Goal: Task Accomplishment & Management: Manage account settings

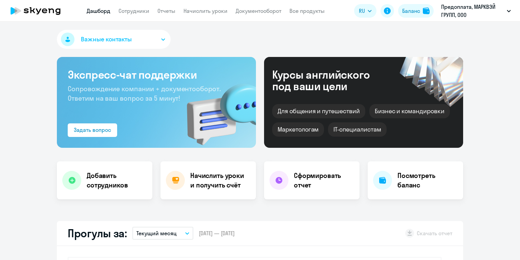
select select "30"
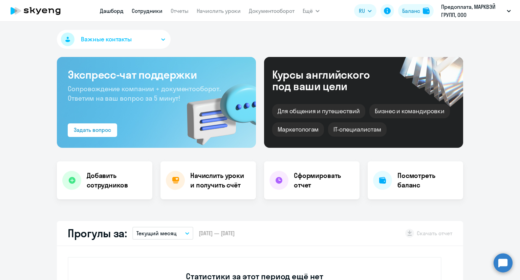
click at [146, 12] on link "Сотрудники" at bounding box center [147, 10] width 31 height 7
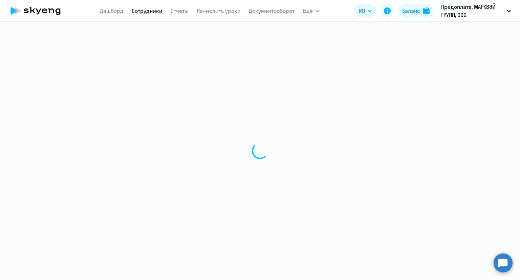
select select "30"
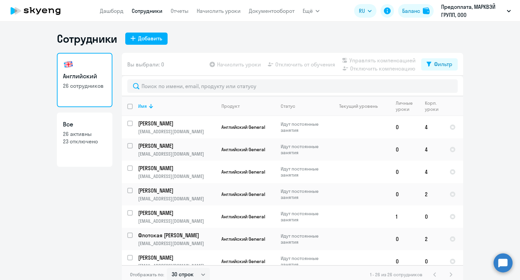
click at [286, 63] on app-table-action-button "Отключить от обучения" at bounding box center [300, 64] width 69 height 8
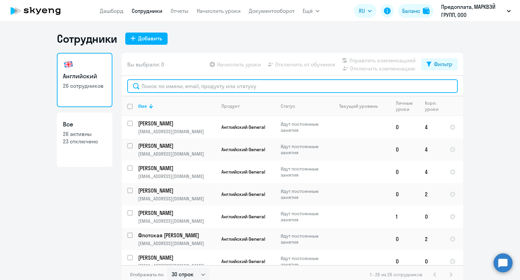
click at [254, 85] on input "text" at bounding box center [292, 86] width 330 height 14
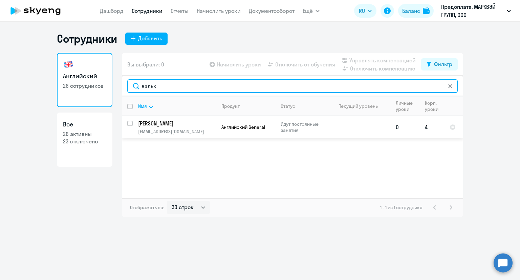
type input "вальк"
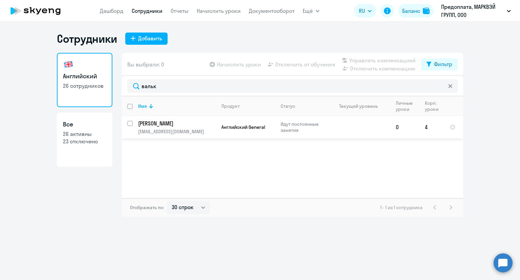
click at [132, 121] on input "select row 41888867" at bounding box center [134, 127] width 14 height 14
checkbox input "true"
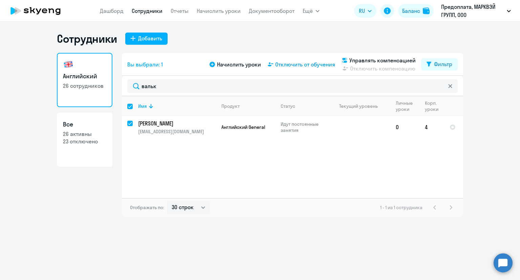
click at [302, 67] on span "Отключить от обучения" at bounding box center [305, 64] width 60 height 8
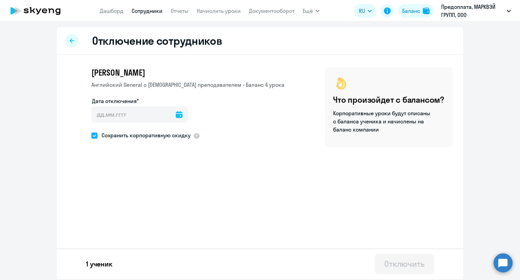
click at [178, 114] on icon at bounding box center [179, 114] width 7 height 7
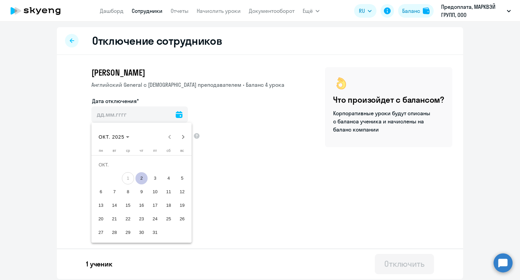
click at [143, 178] on span "2" at bounding box center [141, 178] width 12 height 12
type input "[DATE]"
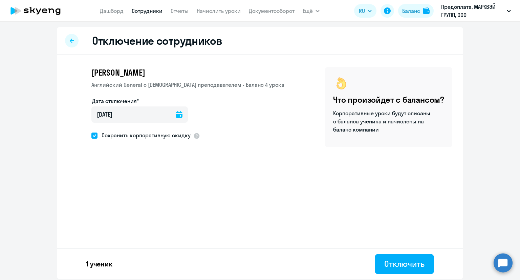
click at [92, 134] on span at bounding box center [94, 135] width 6 height 6
click at [91, 135] on input "Сохранить корпоративную скидку" at bounding box center [91, 135] width 0 height 0
checkbox input "false"
click at [418, 259] on div "Отключить" at bounding box center [404, 263] width 40 height 11
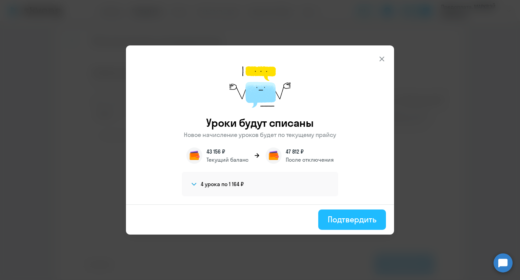
click at [356, 221] on div "Подтвердить" at bounding box center [352, 219] width 49 height 11
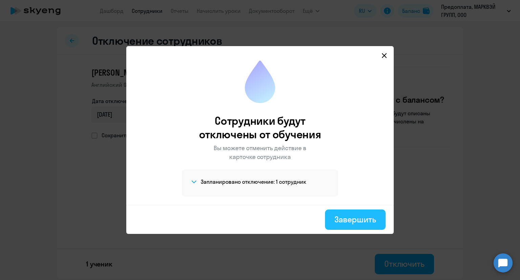
click at [349, 220] on div "Завершить" at bounding box center [355, 219] width 42 height 11
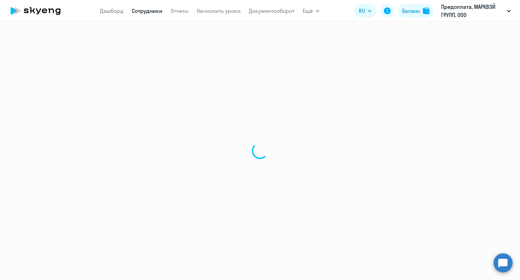
select select "30"
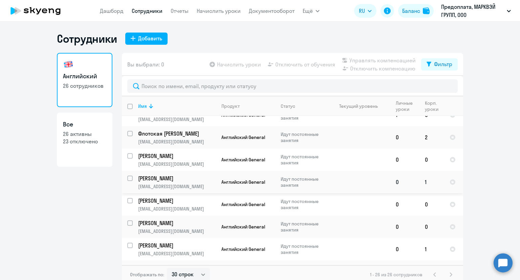
scroll to position [68, 0]
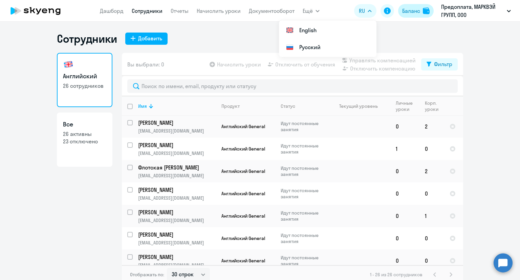
click at [407, 11] on div "Баланс" at bounding box center [411, 11] width 18 height 8
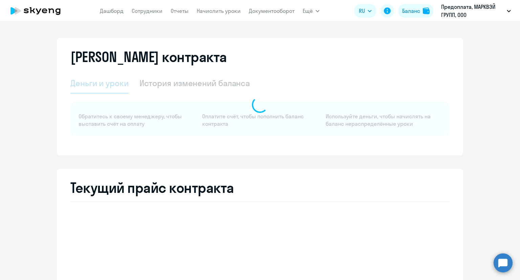
select select "english_adult_not_native_speaker"
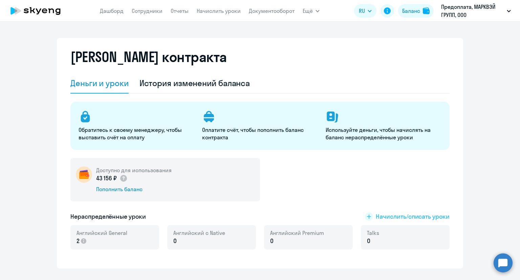
click at [386, 215] on span "Начислить/списать уроки" at bounding box center [413, 216] width 74 height 9
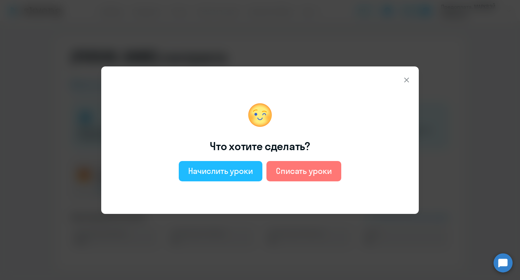
click at [226, 167] on div "Начислить уроки" at bounding box center [220, 170] width 65 height 11
select select "english_adult_not_native_speaker"
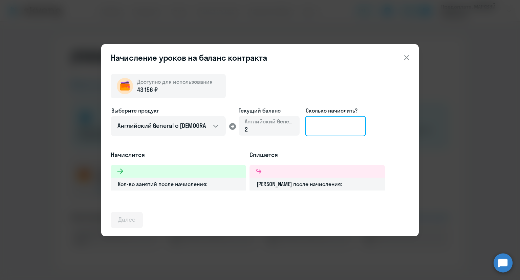
click at [320, 129] on input at bounding box center [335, 126] width 61 height 20
type input "10"
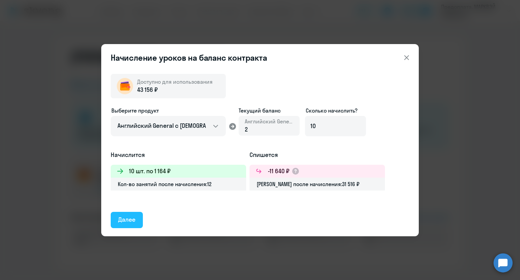
click at [135, 215] on button "Далее" at bounding box center [127, 219] width 32 height 16
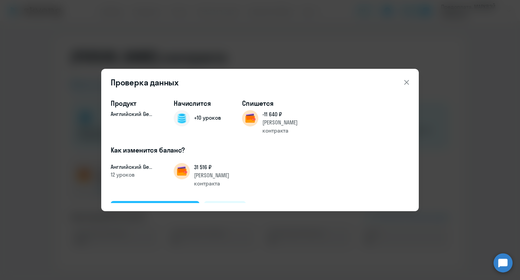
click at [150, 204] on div "Подтвердить и начислить" at bounding box center [155, 208] width 74 height 9
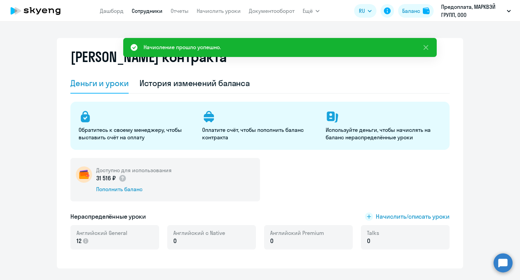
click at [148, 10] on link "Сотрудники" at bounding box center [147, 10] width 31 height 7
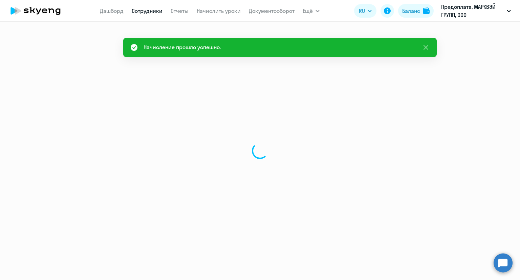
select select "30"
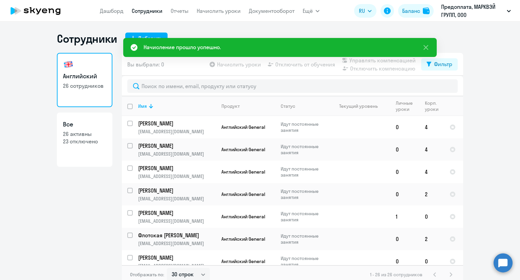
click at [212, 15] on nav "[PERSON_NAME] Отчеты Начислить уроки Документооборот" at bounding box center [197, 11] width 195 height 14
click at [214, 9] on link "Начислить уроки" at bounding box center [219, 10] width 44 height 7
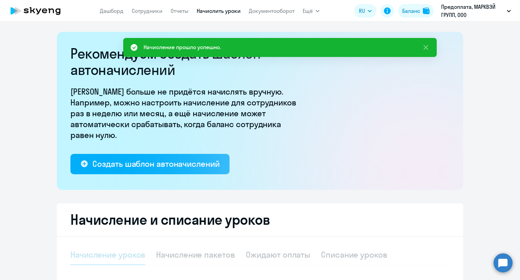
select select "10"
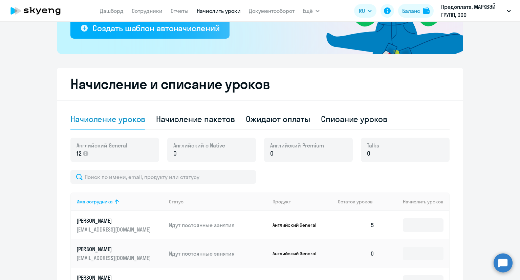
scroll to position [271, 0]
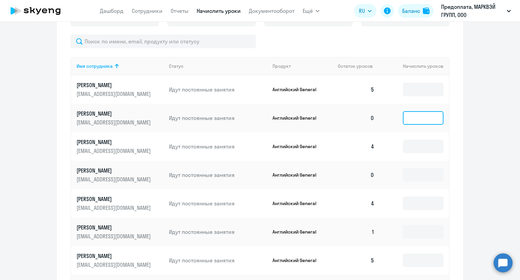
click at [411, 115] on input at bounding box center [423, 118] width 41 height 14
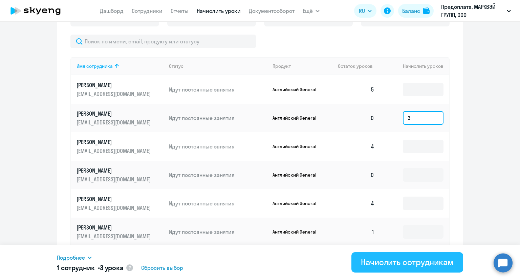
type input "3"
click at [377, 259] on div "Начислить сотрудникам" at bounding box center [407, 261] width 93 height 11
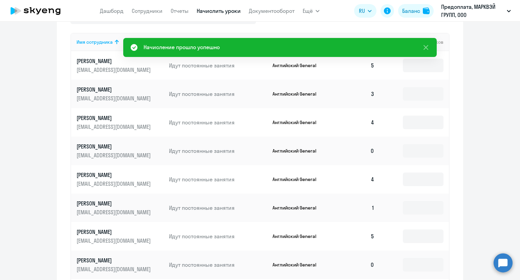
scroll to position [305, 0]
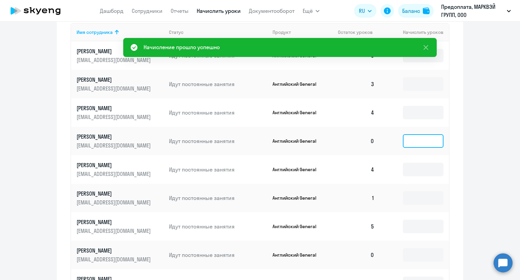
click at [410, 138] on input at bounding box center [423, 141] width 41 height 14
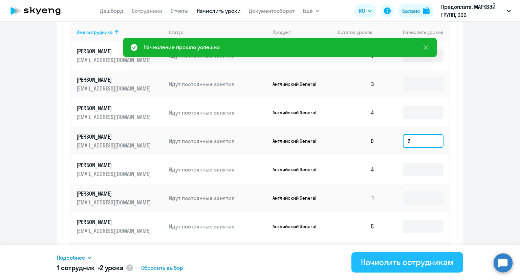
type input "2"
click at [389, 259] on div "Начислить сотрудникам" at bounding box center [407, 261] width 93 height 11
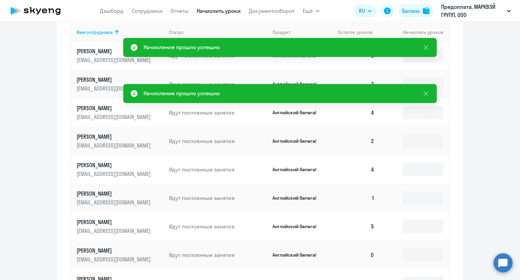
scroll to position [338, 0]
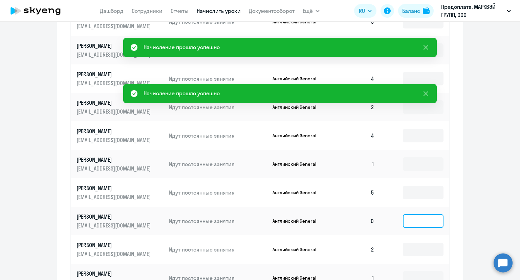
click at [409, 218] on input at bounding box center [423, 221] width 41 height 14
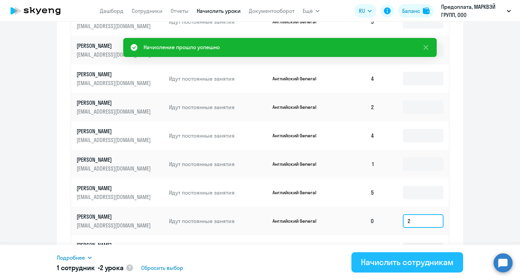
type input "2"
click at [401, 255] on button "Начислить сотрудникам" at bounding box center [407, 262] width 112 height 20
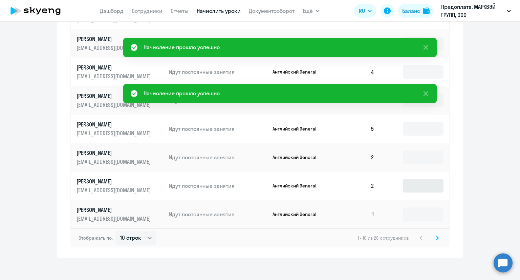
scroll to position [407, 0]
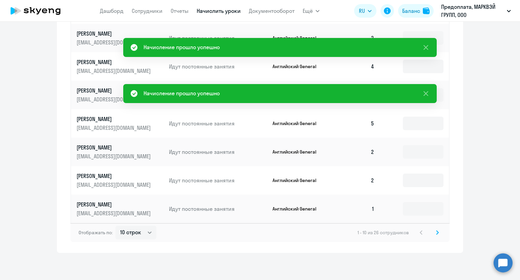
click at [433, 233] on svg-icon at bounding box center [437, 232] width 8 height 8
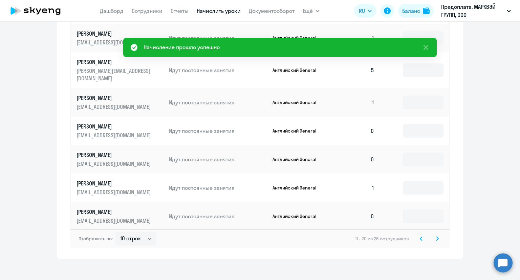
click at [420, 234] on svg-icon at bounding box center [421, 238] width 8 height 8
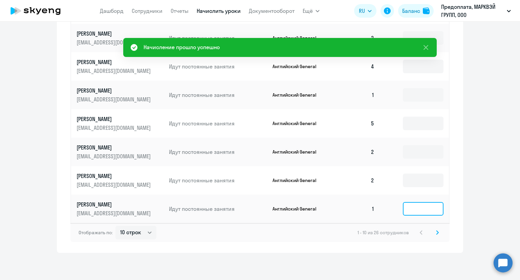
click at [418, 213] on input at bounding box center [423, 209] width 41 height 14
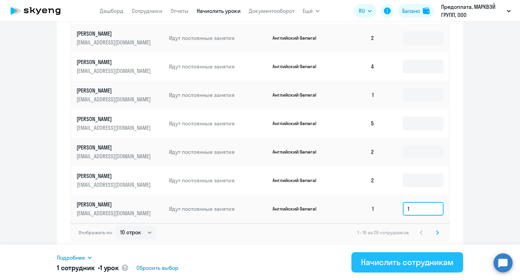
type input "1"
click at [413, 259] on div "Начислить сотрудникам" at bounding box center [407, 261] width 93 height 11
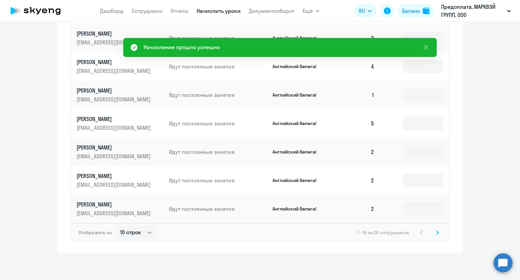
click at [436, 232] on svg-icon at bounding box center [437, 232] width 8 height 8
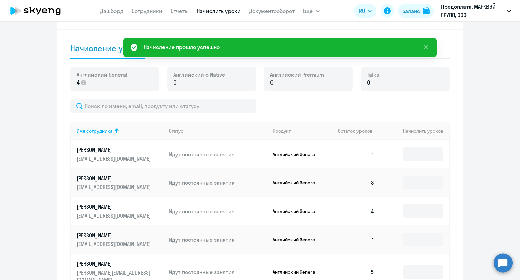
scroll to position [204, 0]
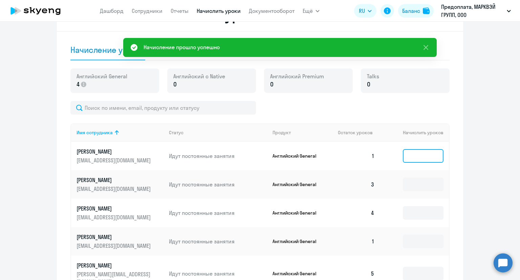
click at [411, 157] on input at bounding box center [423, 156] width 41 height 14
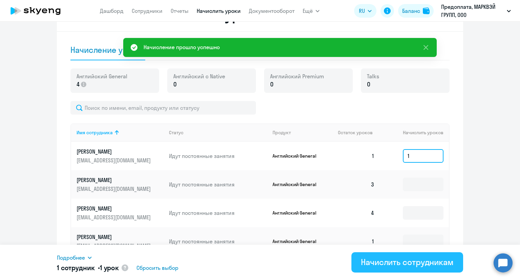
type input "1"
click at [397, 259] on div "Начислить сотрудникам" at bounding box center [407, 261] width 93 height 11
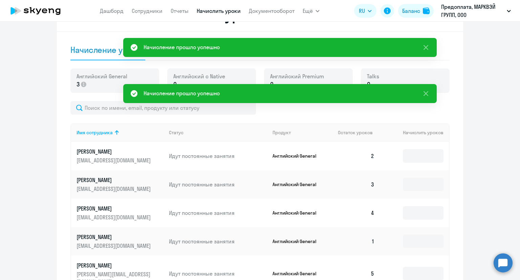
scroll to position [272, 0]
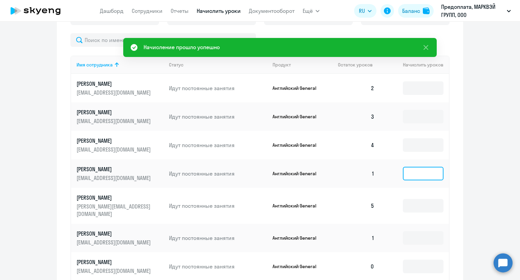
click at [409, 174] on input at bounding box center [423, 173] width 41 height 14
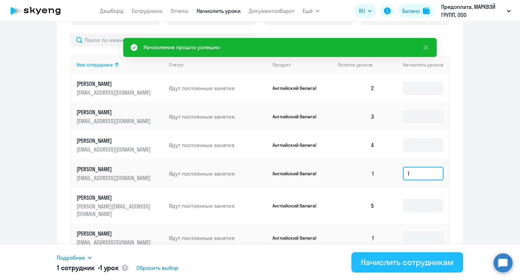
type input "1"
click at [399, 259] on div "Начислить сотрудникам" at bounding box center [407, 261] width 93 height 11
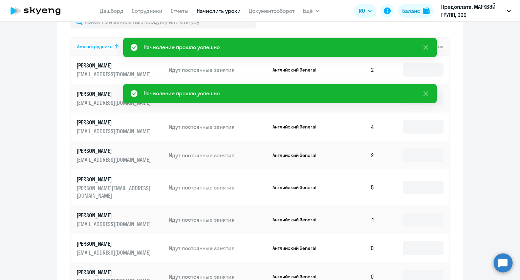
scroll to position [306, 0]
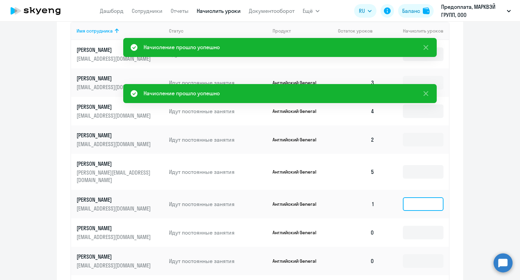
click at [413, 200] on input at bounding box center [423, 204] width 41 height 14
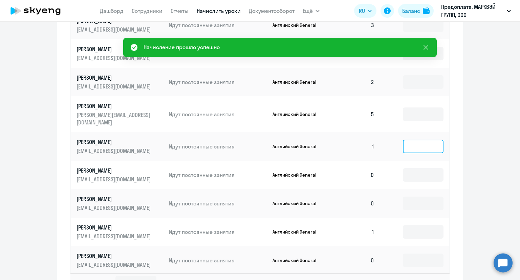
scroll to position [374, 0]
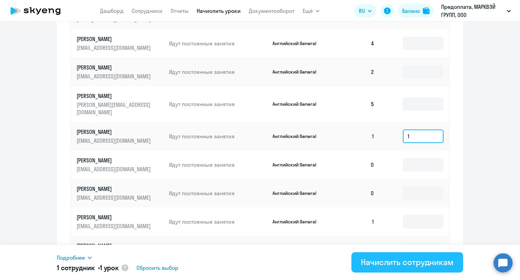
type input "1"
click at [409, 256] on div "Начислить сотрудникам" at bounding box center [407, 261] width 93 height 11
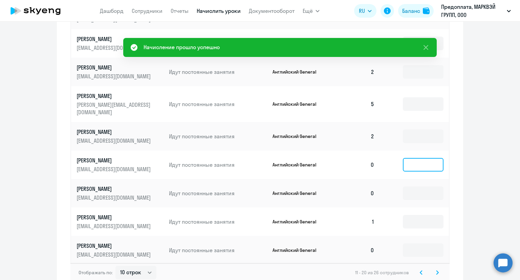
click at [415, 158] on input at bounding box center [423, 165] width 41 height 14
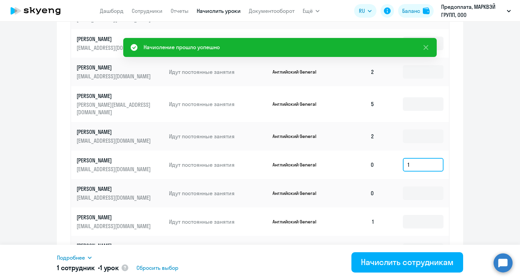
drag, startPoint x: 414, startPoint y: 157, endPoint x: 392, endPoint y: 158, distance: 21.7
click at [392, 157] on td "1" at bounding box center [414, 164] width 69 height 28
type input "2"
click at [397, 159] on td "2" at bounding box center [414, 164] width 69 height 28
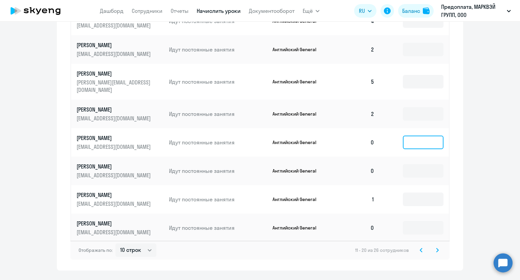
scroll to position [407, 0]
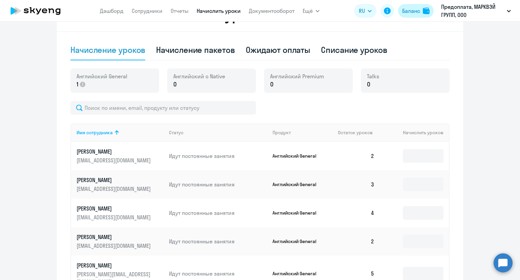
click at [413, 10] on div "Баланс" at bounding box center [411, 11] width 18 height 8
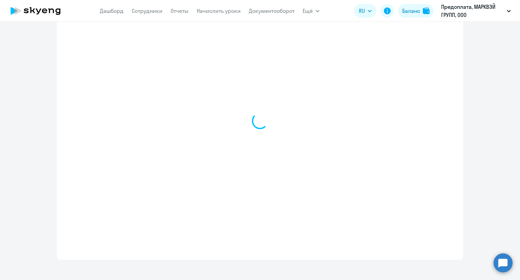
select select "english_adult_not_native_speaker"
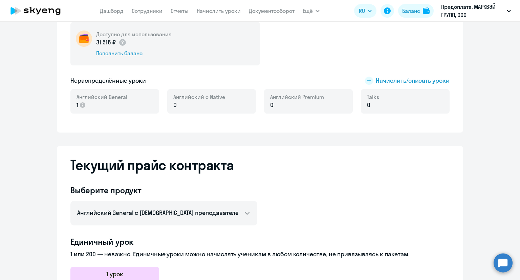
scroll to position [92, 0]
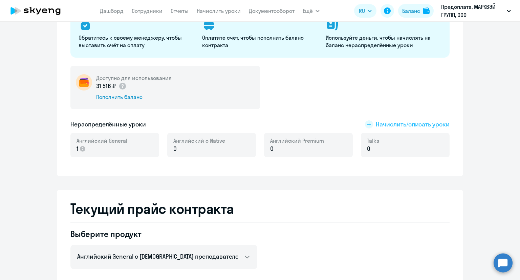
click at [376, 122] on span "Начислить/списать уроки" at bounding box center [413, 124] width 74 height 9
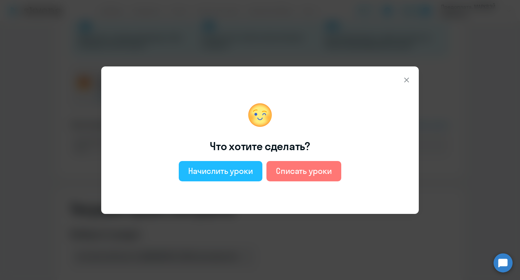
click at [238, 174] on div "Начислить уроки" at bounding box center [220, 170] width 65 height 11
select select "english_adult_not_native_speaker"
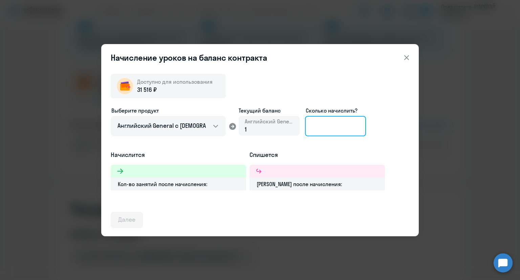
click at [337, 124] on input at bounding box center [335, 126] width 61 height 20
type input "9"
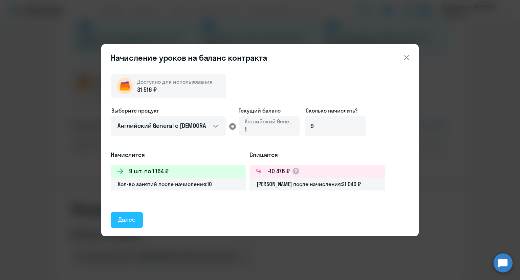
click at [127, 217] on div "Далее" at bounding box center [126, 219] width 17 height 9
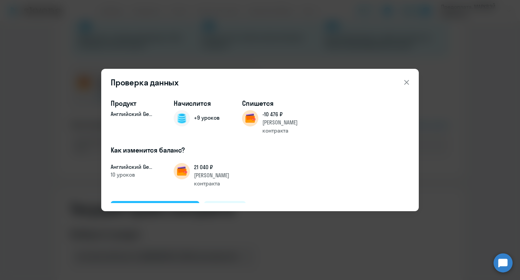
click at [166, 204] on div "Подтвердить и начислить" at bounding box center [155, 208] width 74 height 9
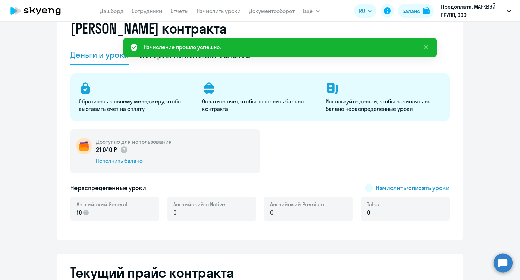
scroll to position [0, 0]
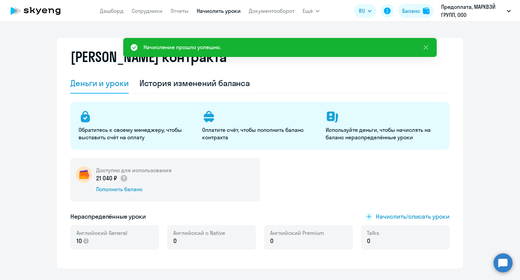
click at [203, 10] on link "Начислить уроки" at bounding box center [219, 10] width 44 height 7
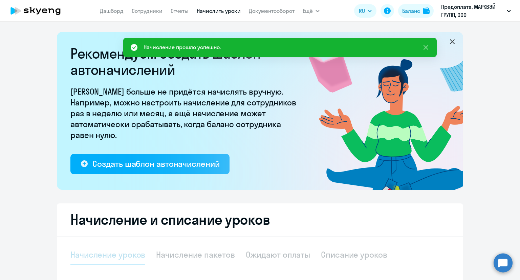
select select "10"
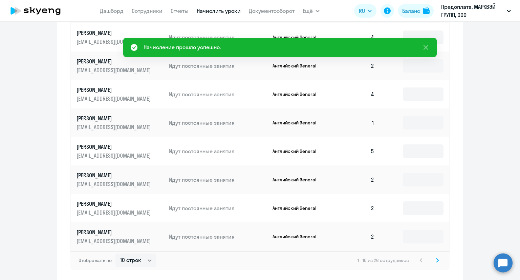
scroll to position [407, 0]
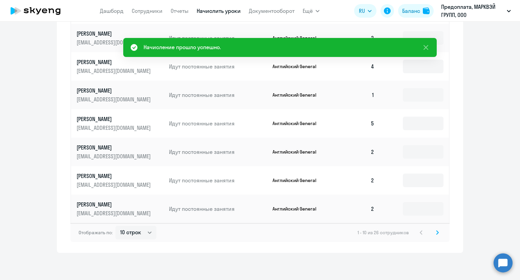
click at [437, 231] on svg-icon at bounding box center [437, 232] width 8 height 8
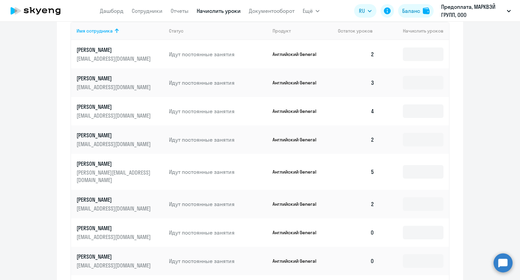
scroll to position [374, 0]
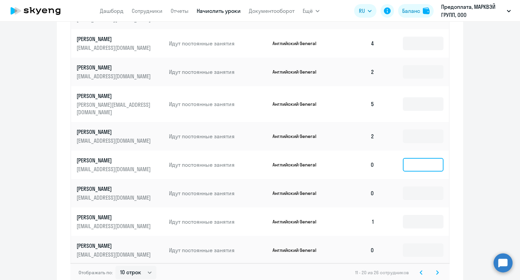
click at [420, 158] on input at bounding box center [423, 165] width 41 height 14
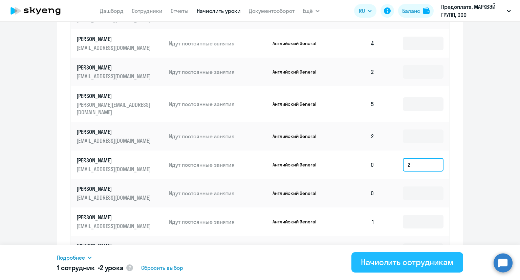
type input "2"
click at [390, 259] on div "Начислить сотрудникам" at bounding box center [407, 261] width 93 height 11
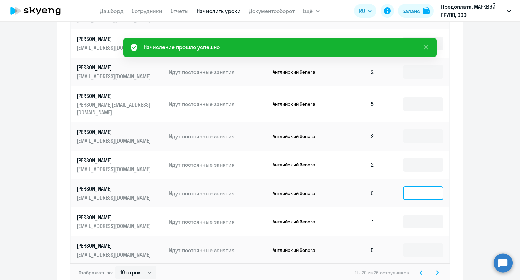
click at [411, 186] on input at bounding box center [423, 193] width 41 height 14
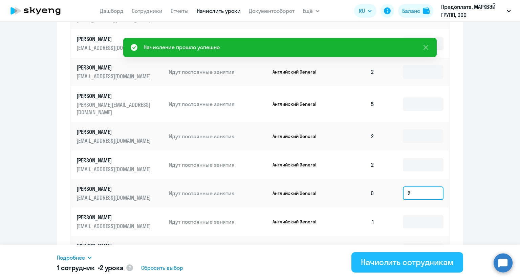
type input "2"
click at [397, 259] on div "Начислить сотрудникам" at bounding box center [407, 261] width 93 height 11
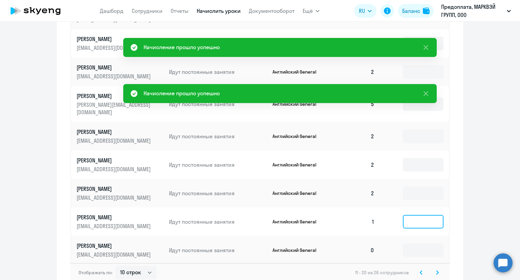
click at [414, 217] on input at bounding box center [423, 222] width 41 height 14
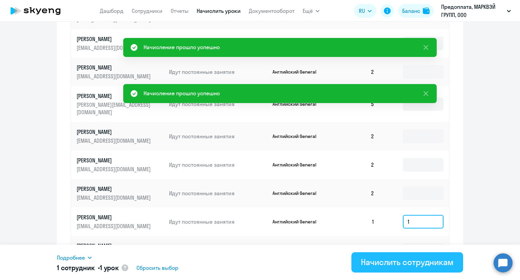
type input "1"
click at [414, 258] on div "Начислить сотрудникам" at bounding box center [407, 261] width 93 height 11
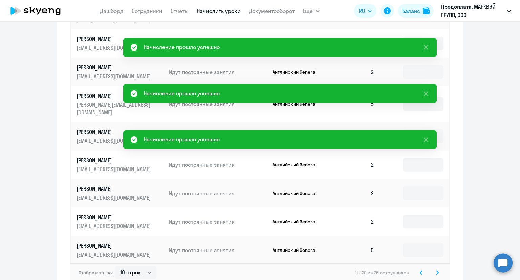
scroll to position [407, 0]
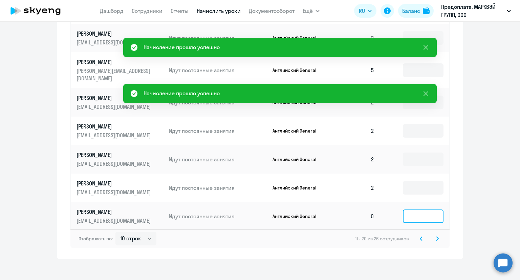
click at [417, 210] on input at bounding box center [423, 216] width 41 height 14
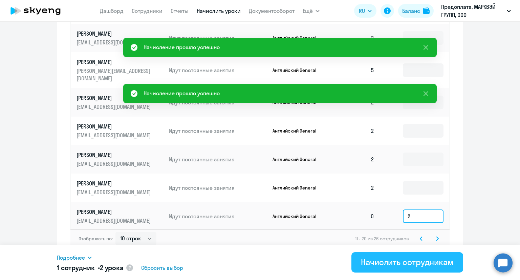
type input "2"
click at [401, 259] on div "Начислить сотрудникам" at bounding box center [407, 261] width 93 height 11
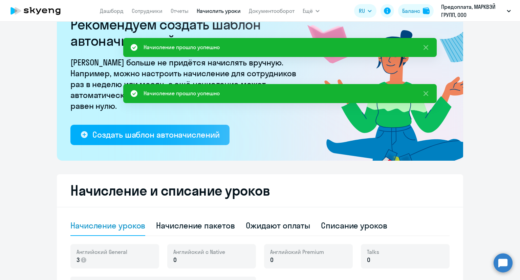
scroll to position [0, 0]
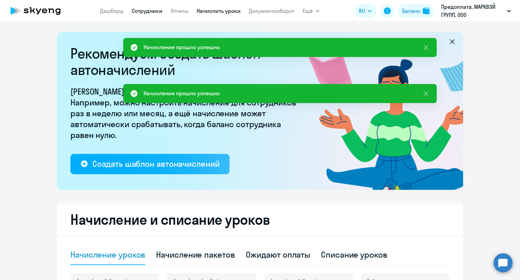
click at [152, 12] on link "Сотрудники" at bounding box center [147, 10] width 31 height 7
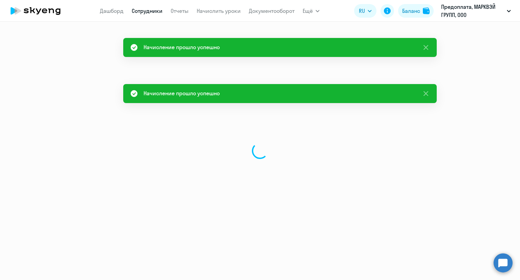
select select "30"
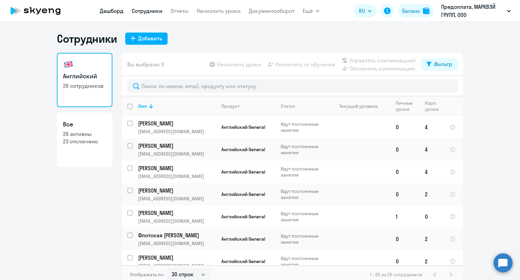
click at [100, 13] on link "Дашборд" at bounding box center [112, 10] width 24 height 7
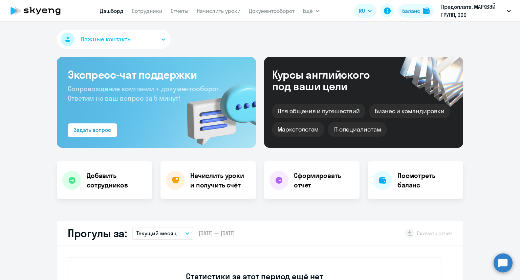
select select "30"
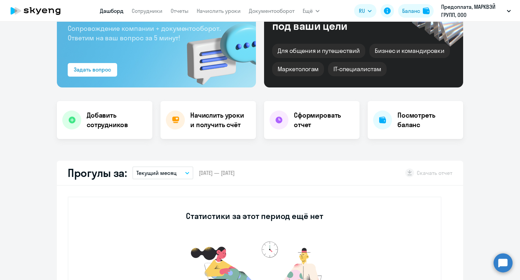
scroll to position [135, 0]
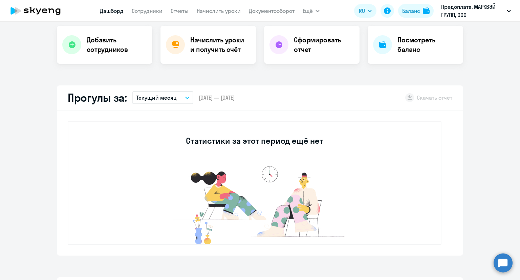
click at [164, 93] on p "Текущий месяц" at bounding box center [156, 97] width 40 height 8
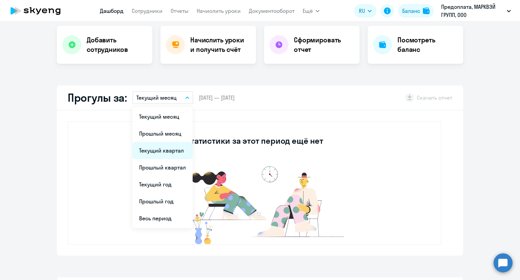
click at [158, 149] on li "Текущий квартал" at bounding box center [162, 150] width 60 height 17
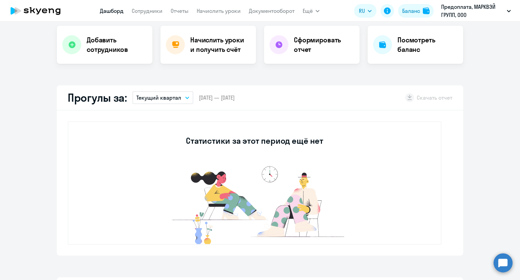
click at [161, 99] on p "Текущий квартал" at bounding box center [158, 97] width 45 height 8
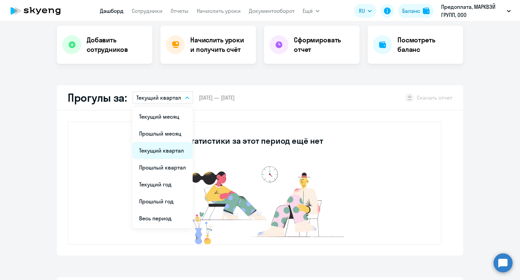
click at [161, 148] on li "Текущий квартал" at bounding box center [162, 150] width 60 height 17
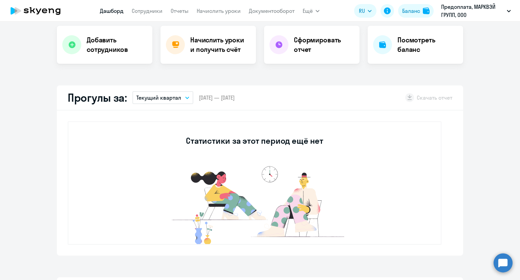
click at [169, 101] on p "Текущий квартал" at bounding box center [158, 97] width 45 height 8
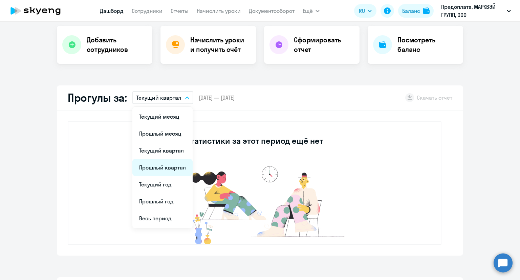
click at [166, 166] on li "Прошлый квартал" at bounding box center [162, 167] width 60 height 17
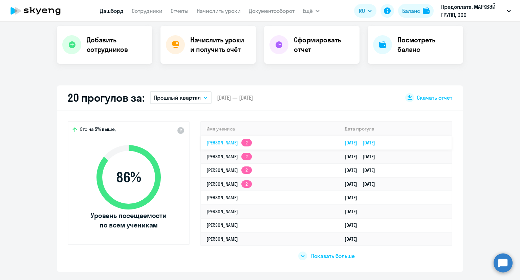
click at [218, 144] on link "[PERSON_NAME] 2" at bounding box center [228, 142] width 45 height 6
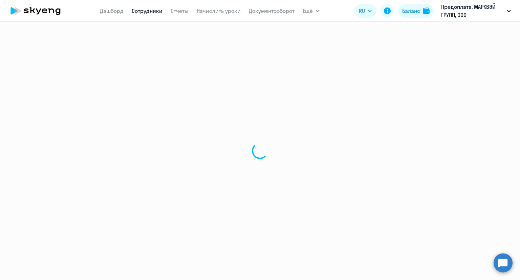
select select "english"
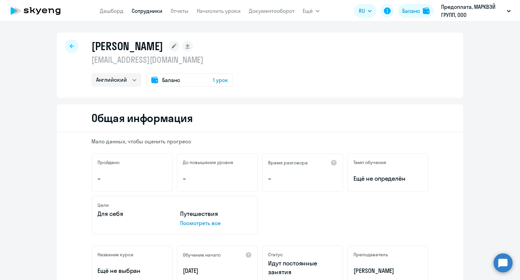
click at [152, 10] on link "Сотрудники" at bounding box center [147, 10] width 31 height 7
select select "30"
